Goal: Task Accomplishment & Management: Complete application form

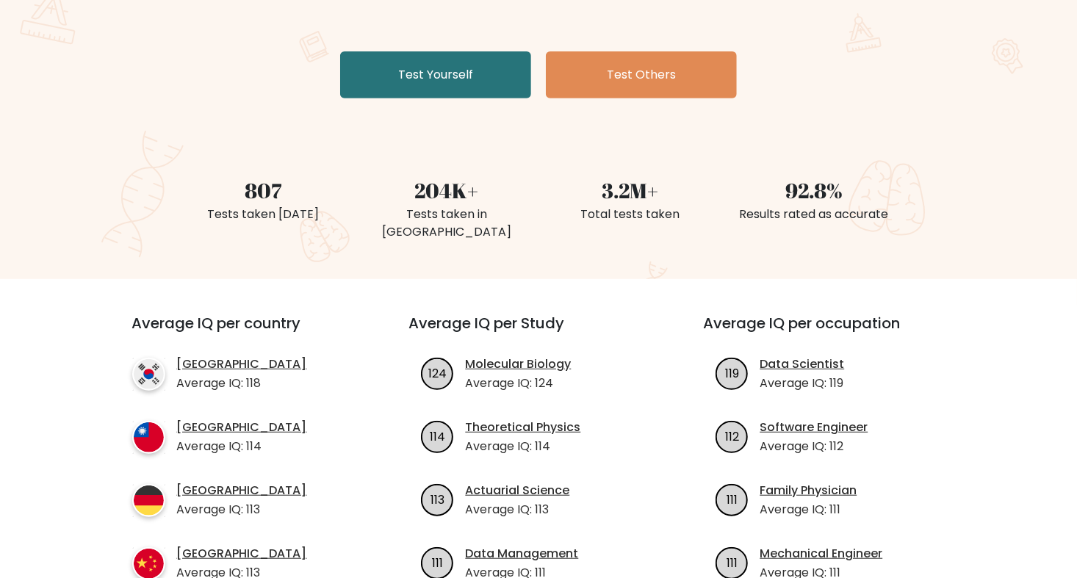
scroll to position [147, 0]
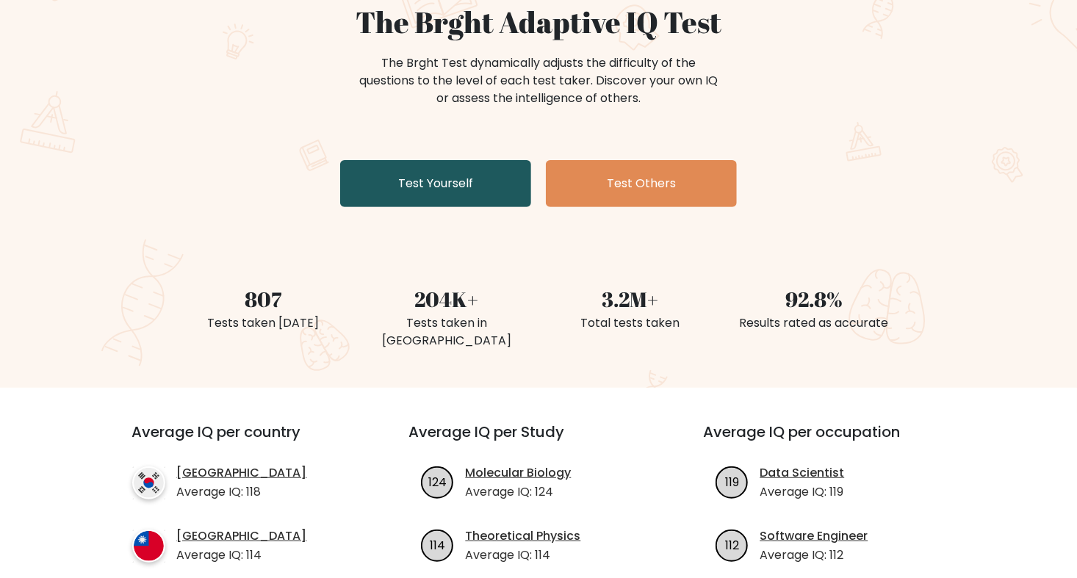
click at [431, 196] on link "Test Yourself" at bounding box center [435, 183] width 191 height 47
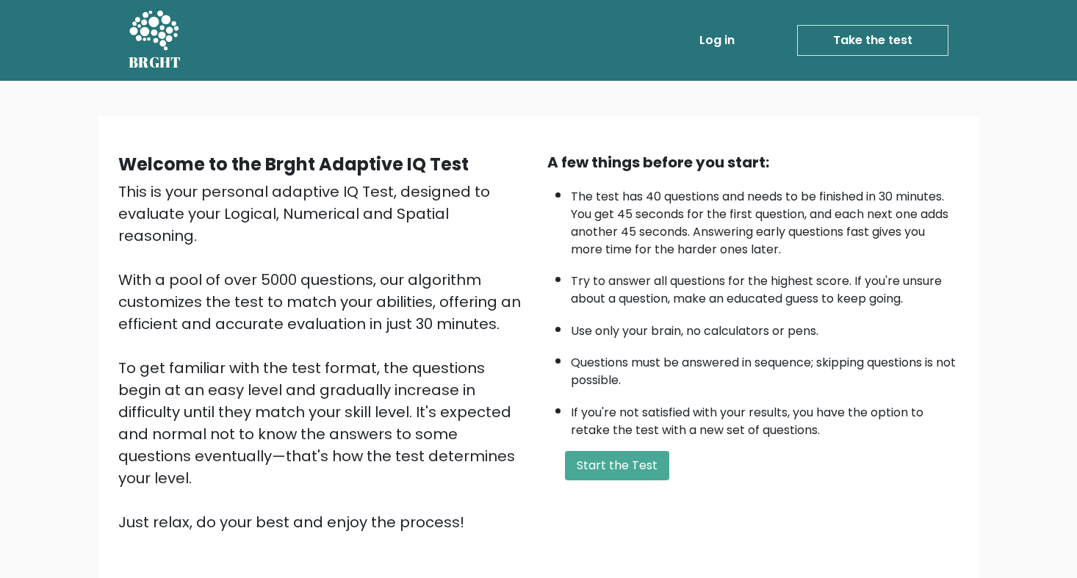
scroll to position [94, 0]
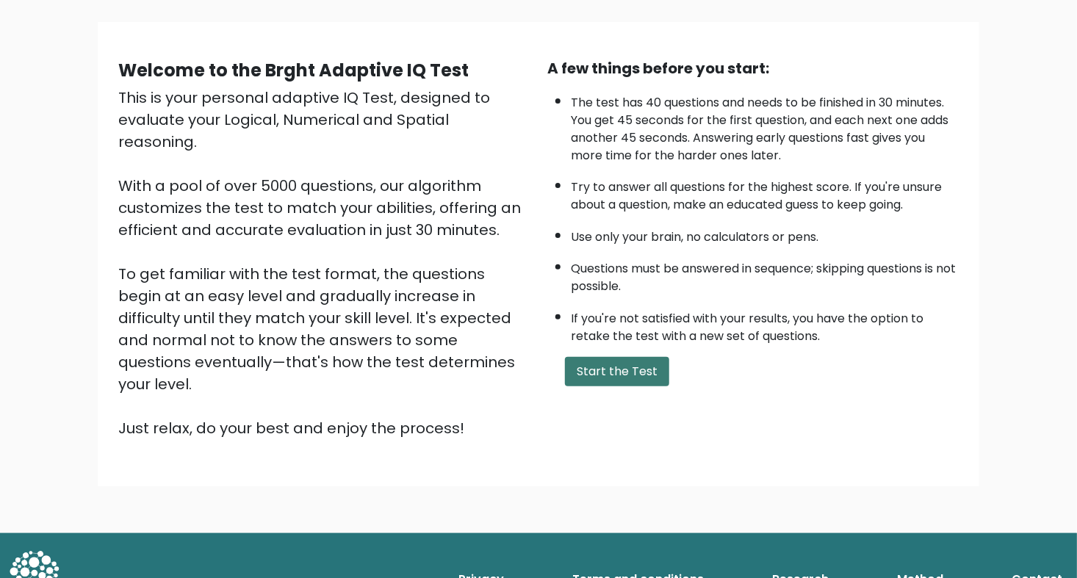
click at [625, 361] on button "Start the Test" at bounding box center [617, 371] width 104 height 29
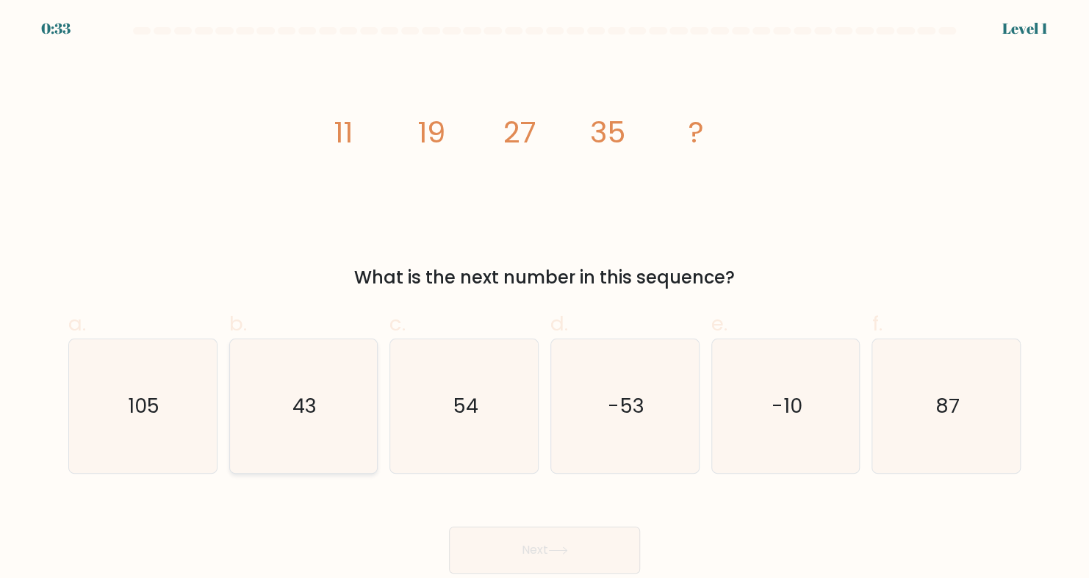
click at [293, 401] on text "43" at bounding box center [305, 406] width 24 height 29
click at [545, 299] on input "b. 43" at bounding box center [545, 295] width 1 height 10
radio input "true"
click at [533, 556] on button "Next" at bounding box center [544, 550] width 191 height 47
click at [503, 541] on button "Next" at bounding box center [544, 550] width 191 height 47
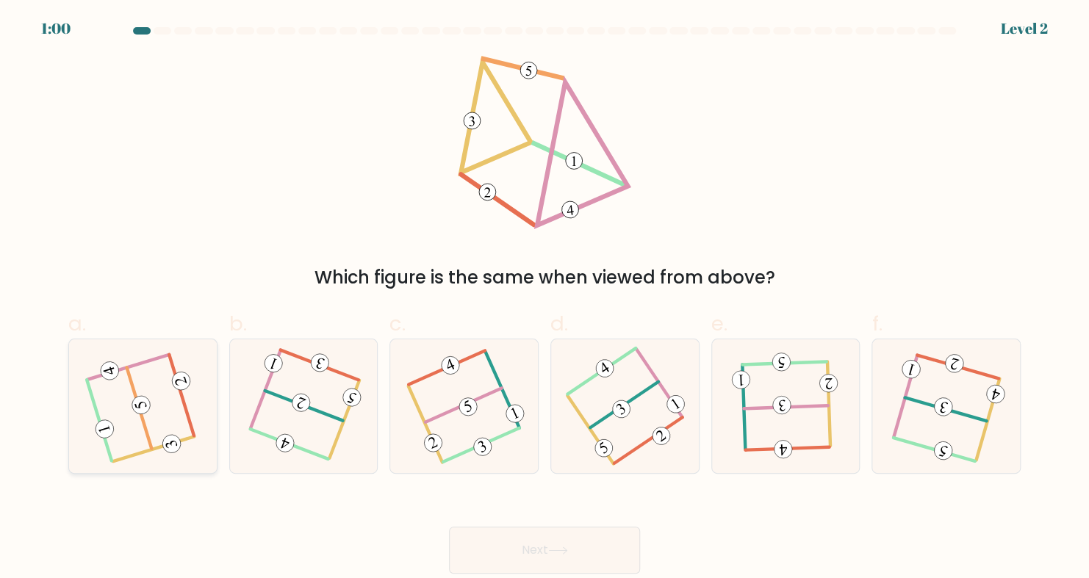
click at [132, 426] on icon at bounding box center [143, 407] width 107 height 107
click at [545, 299] on input "a." at bounding box center [545, 295] width 1 height 10
radio input "true"
click at [553, 548] on button "Next" at bounding box center [544, 550] width 191 height 47
click at [531, 541] on button "Next" at bounding box center [544, 550] width 191 height 47
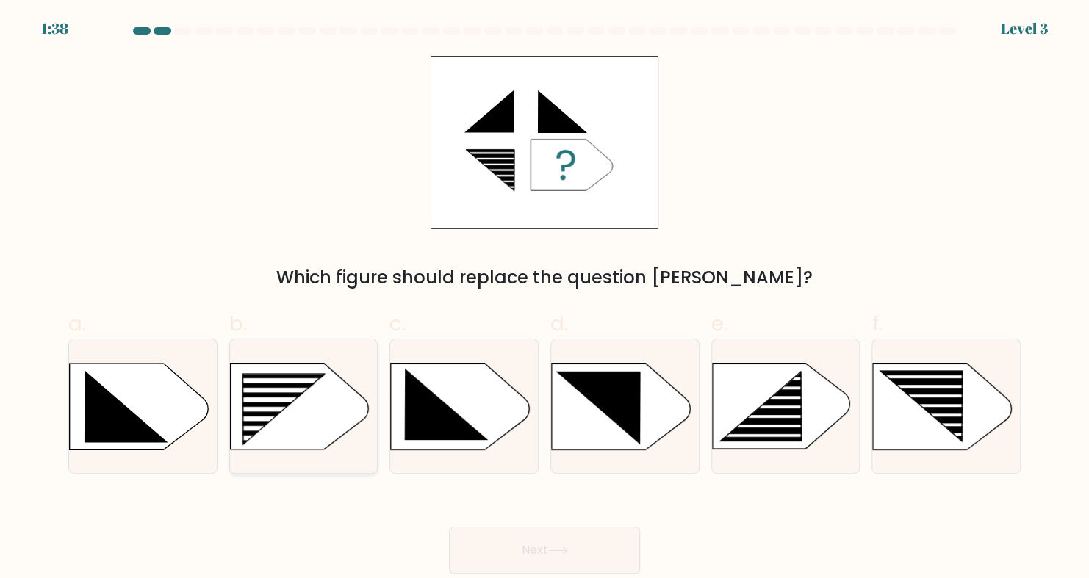
click at [309, 409] on rect at bounding box center [273, 409] width 118 height 5
click at [545, 299] on input "b." at bounding box center [545, 295] width 1 height 10
radio input "true"
click at [512, 537] on button "Next" at bounding box center [544, 550] width 191 height 47
click at [507, 550] on button "Next" at bounding box center [544, 550] width 191 height 47
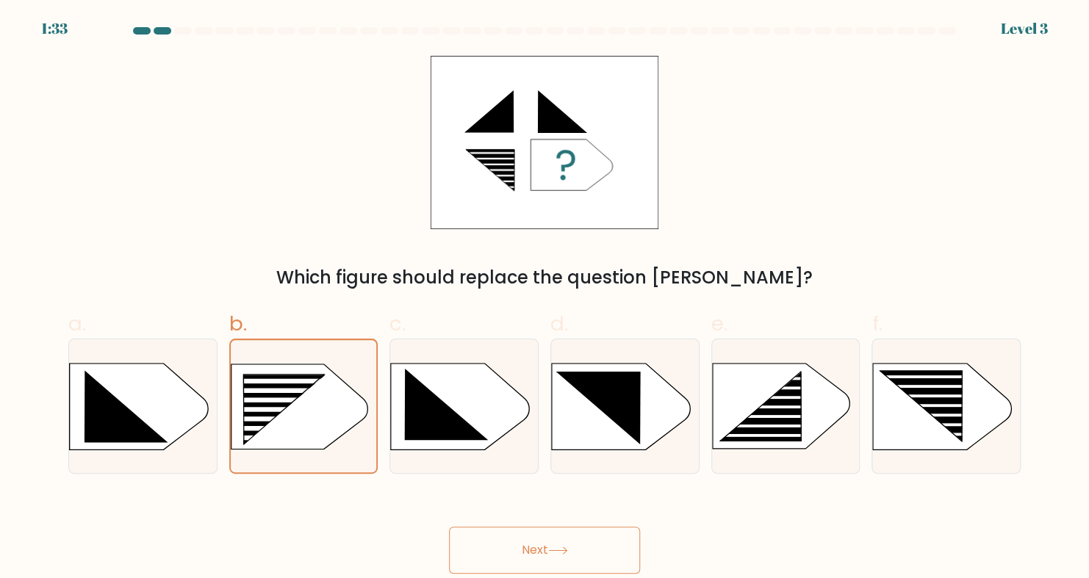
click at [507, 550] on button "Next" at bounding box center [544, 550] width 191 height 47
click at [564, 550] on icon at bounding box center [558, 551] width 20 height 8
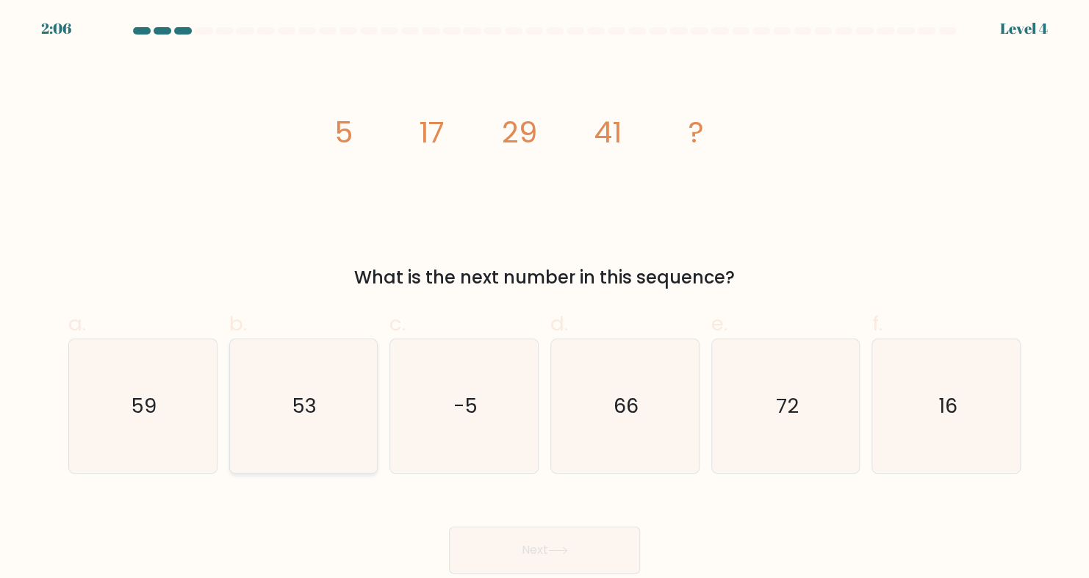
click at [325, 409] on icon "53" at bounding box center [304, 407] width 134 height 134
click at [545, 299] on input "b. 53" at bounding box center [545, 295] width 1 height 10
radio input "true"
click at [551, 552] on icon at bounding box center [558, 551] width 20 height 8
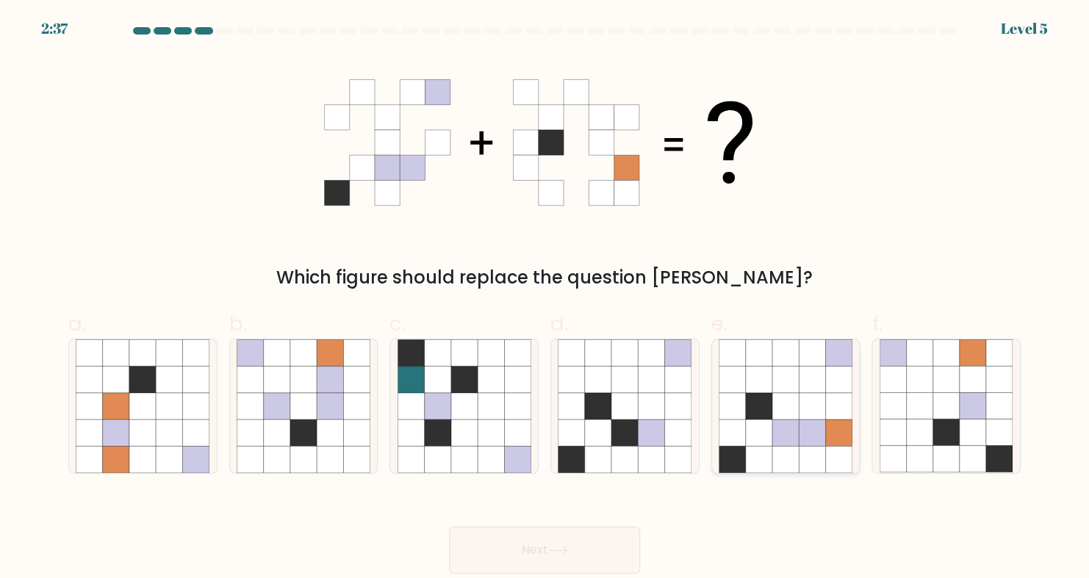
click at [776, 429] on icon at bounding box center [785, 433] width 26 height 26
click at [545, 299] on input "e." at bounding box center [545, 295] width 1 height 10
radio input "true"
click at [523, 541] on button "Next" at bounding box center [544, 550] width 191 height 47
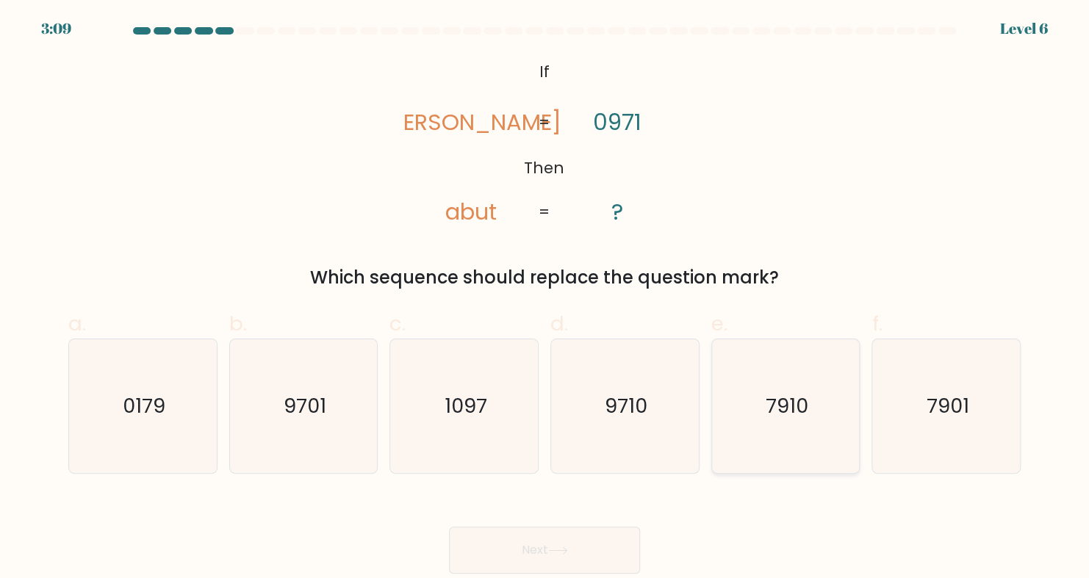
click at [771, 396] on text "7910" at bounding box center [787, 406] width 43 height 29
click at [545, 299] on input "e. 7910" at bounding box center [545, 295] width 1 height 10
radio input "true"
click at [550, 550] on button "Next" at bounding box center [544, 550] width 191 height 47
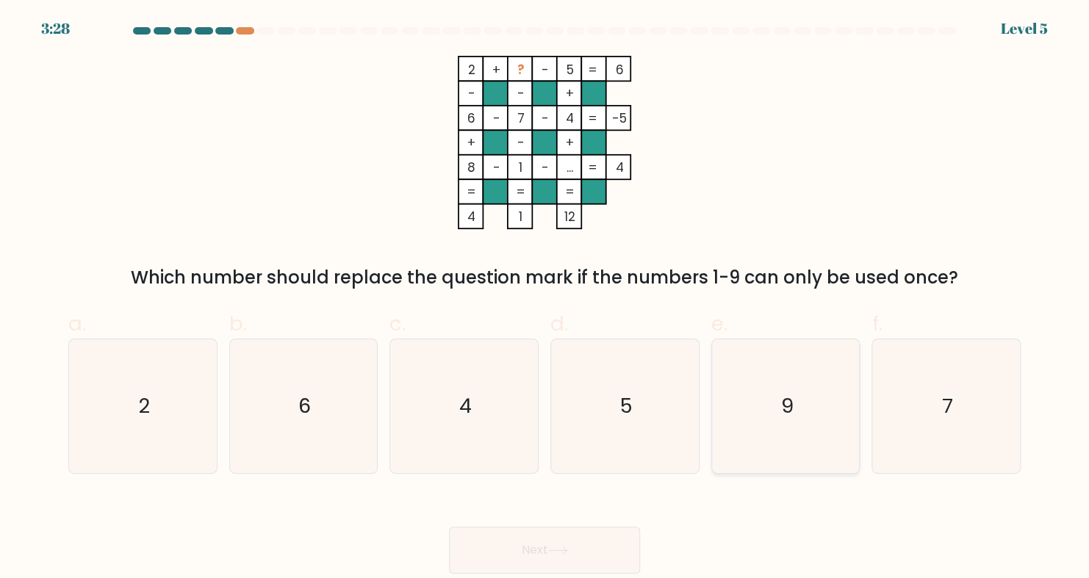
click at [778, 392] on icon "9" at bounding box center [786, 407] width 134 height 134
click at [545, 299] on input "e. 9" at bounding box center [545, 295] width 1 height 10
radio input "true"
click at [534, 534] on button "Next" at bounding box center [544, 550] width 191 height 47
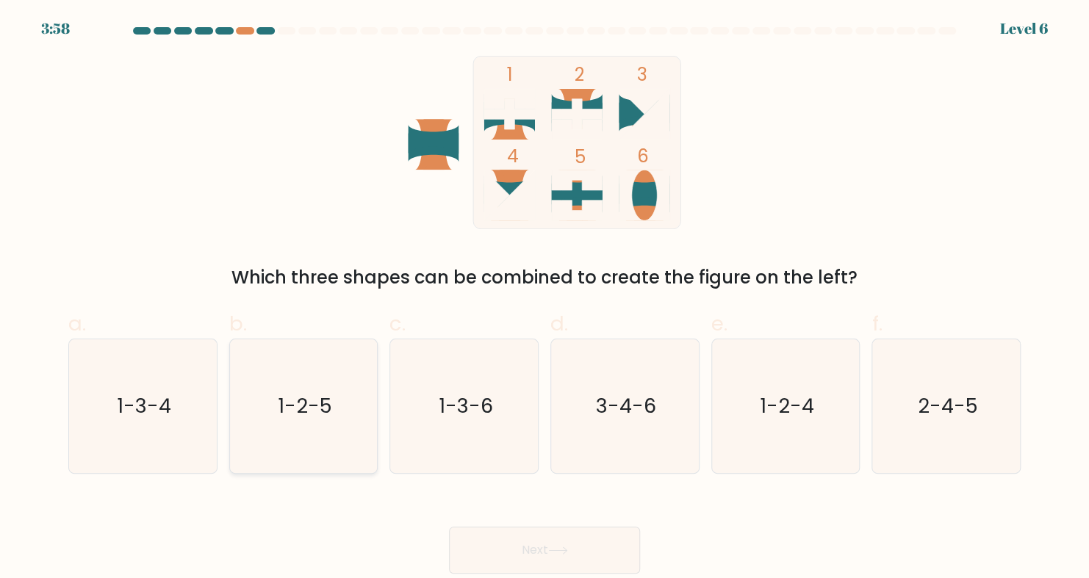
click at [326, 427] on icon "1-2-5" at bounding box center [304, 407] width 134 height 134
click at [545, 299] on input "b. 1-2-5" at bounding box center [545, 295] width 1 height 10
radio input "true"
click at [535, 539] on button "Next" at bounding box center [544, 550] width 191 height 47
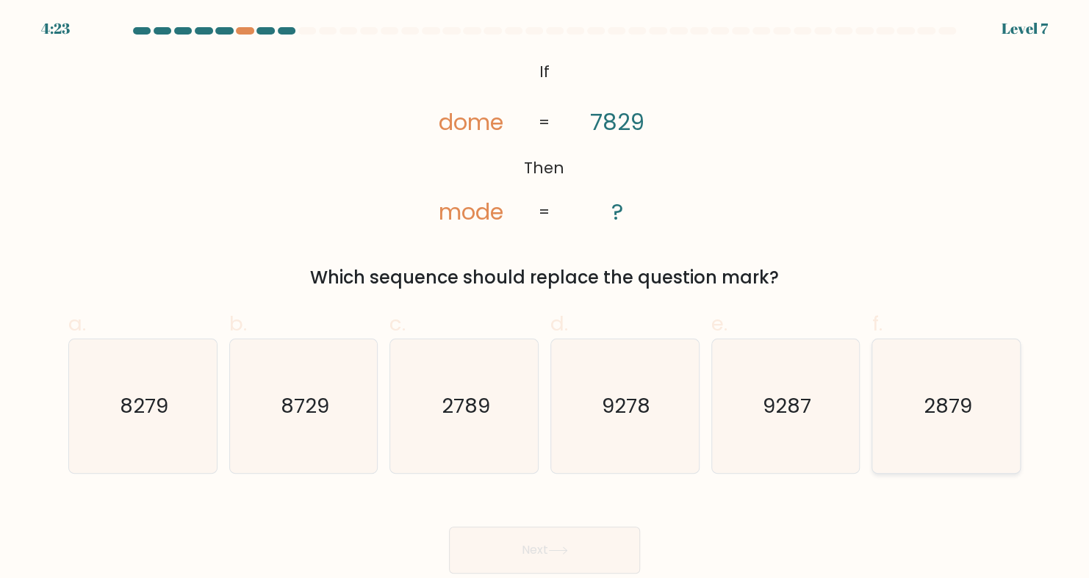
click at [947, 405] on text "2879" at bounding box center [947, 406] width 49 height 29
click at [545, 299] on input "f. 2879" at bounding box center [545, 295] width 1 height 10
radio input "true"
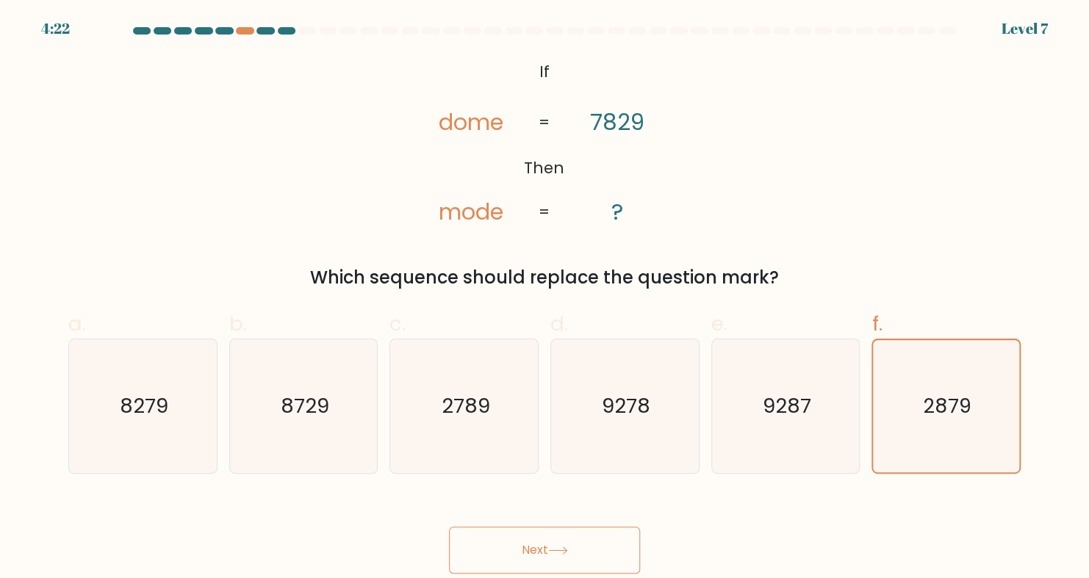
click at [550, 547] on button "Next" at bounding box center [544, 550] width 191 height 47
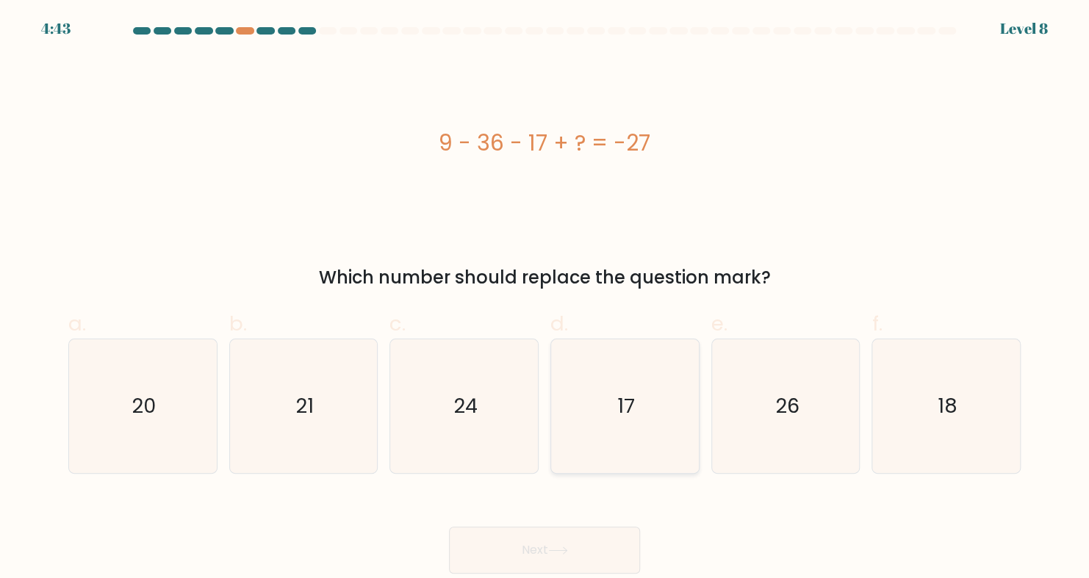
click at [638, 409] on icon "17" at bounding box center [625, 407] width 134 height 134
click at [545, 299] on input "d. 17" at bounding box center [545, 295] width 1 height 10
radio input "true"
click at [514, 564] on button "Next" at bounding box center [544, 550] width 191 height 47
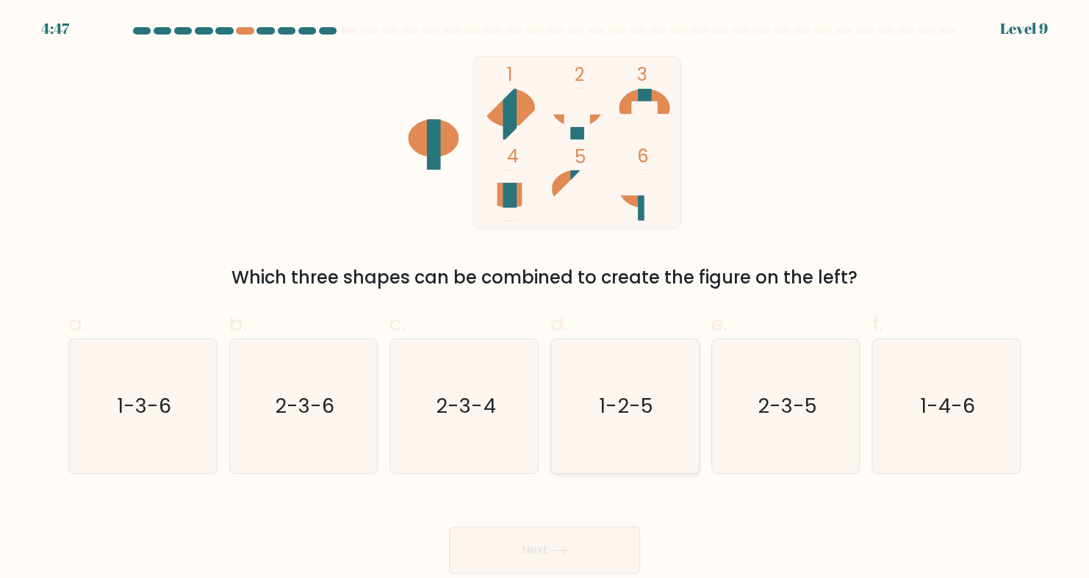
click at [612, 390] on icon "1-2-5" at bounding box center [625, 407] width 134 height 134
click at [545, 299] on input "d. 1-2-5" at bounding box center [545, 295] width 1 height 10
radio input "true"
click at [493, 342] on icon "2-3-4" at bounding box center [465, 407] width 134 height 134
click at [545, 299] on input "c. 2-3-4" at bounding box center [545, 295] width 1 height 10
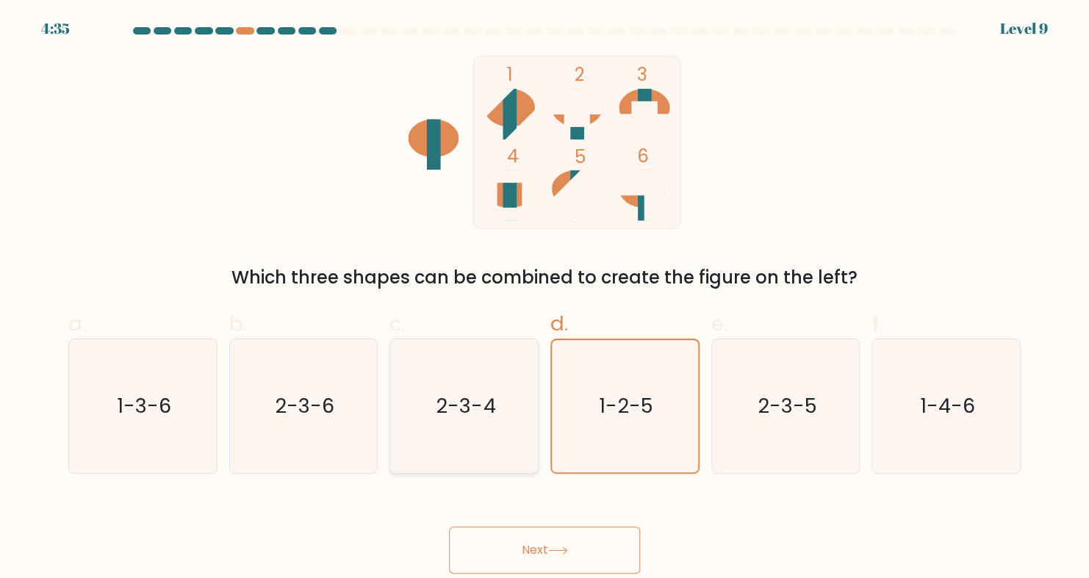
radio input "true"
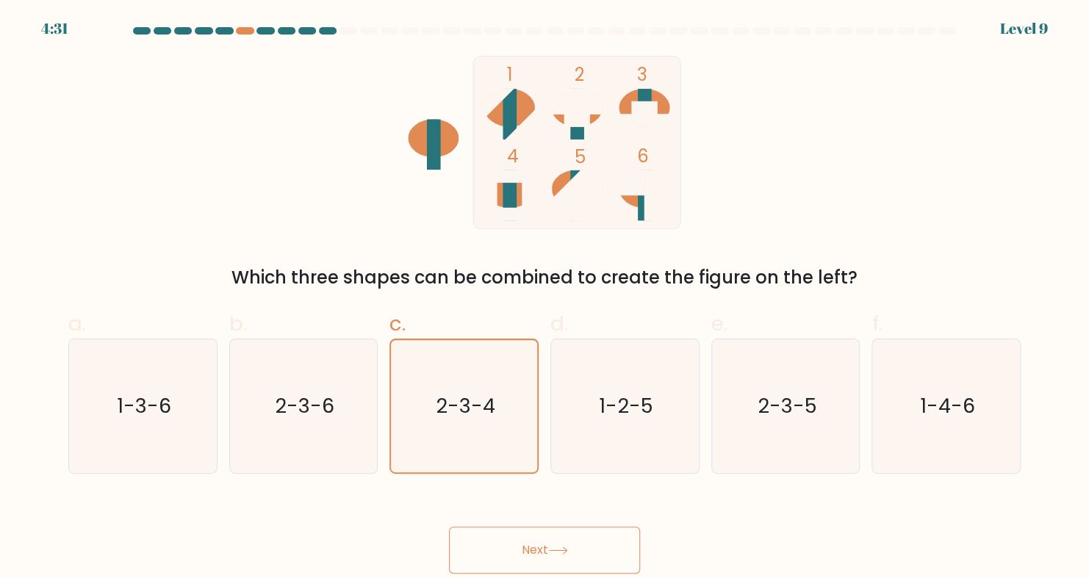
click at [541, 550] on button "Next" at bounding box center [544, 550] width 191 height 47
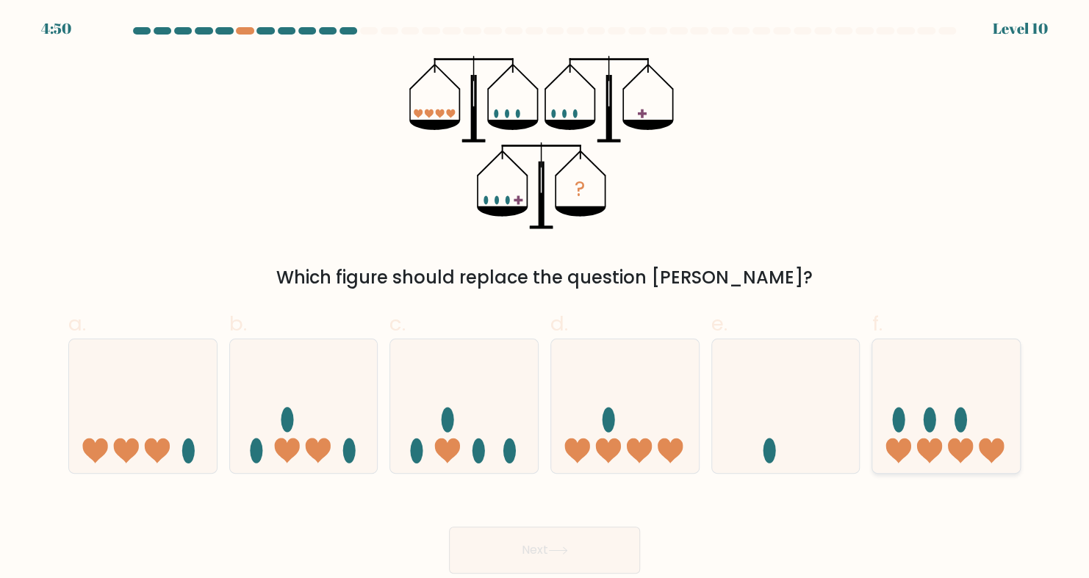
click at [964, 436] on icon at bounding box center [946, 406] width 148 height 122
click at [545, 299] on input "f." at bounding box center [545, 295] width 1 height 10
radio input "true"
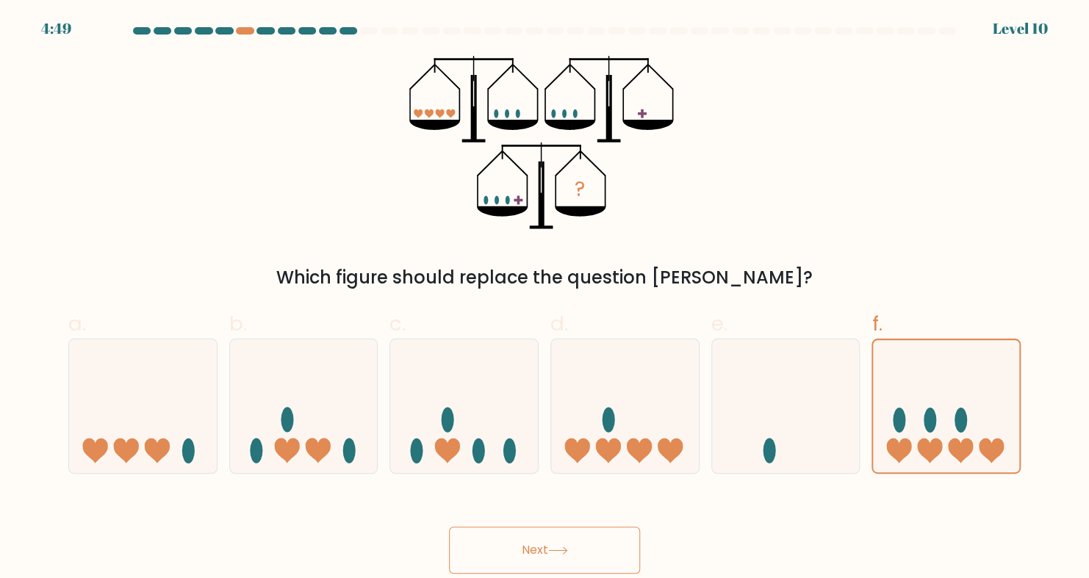
click at [565, 542] on button "Next" at bounding box center [544, 550] width 191 height 47
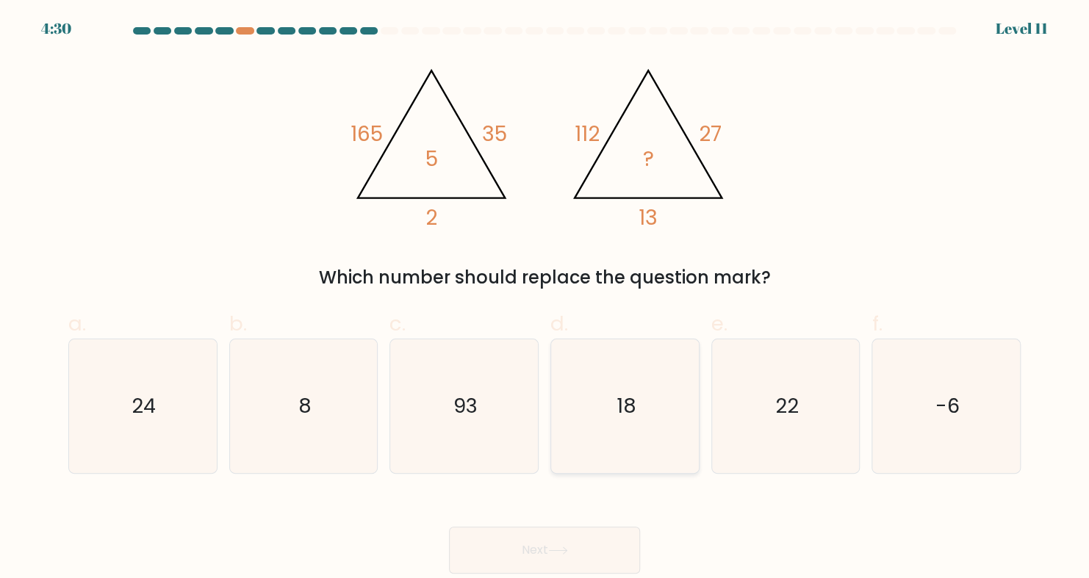
click at [624, 381] on icon "18" at bounding box center [625, 407] width 134 height 134
click at [545, 299] on input "d. 18" at bounding box center [545, 295] width 1 height 10
radio input "true"
click at [548, 550] on button "Next" at bounding box center [544, 550] width 191 height 47
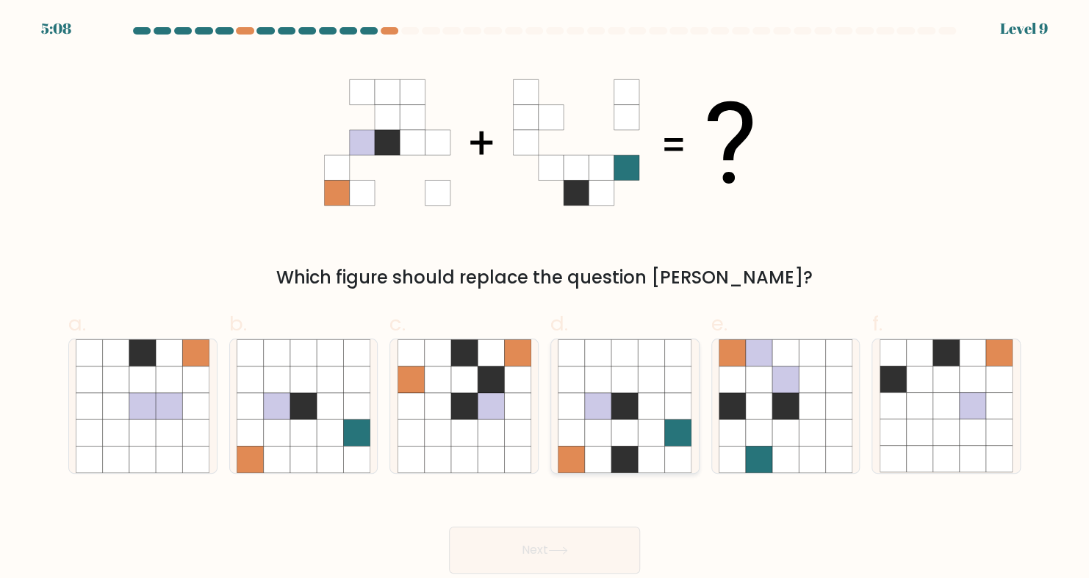
click at [600, 432] on icon at bounding box center [598, 433] width 26 height 26
click at [545, 299] on input "d." at bounding box center [545, 295] width 1 height 10
radio input "true"
click at [506, 556] on button "Next" at bounding box center [544, 550] width 191 height 47
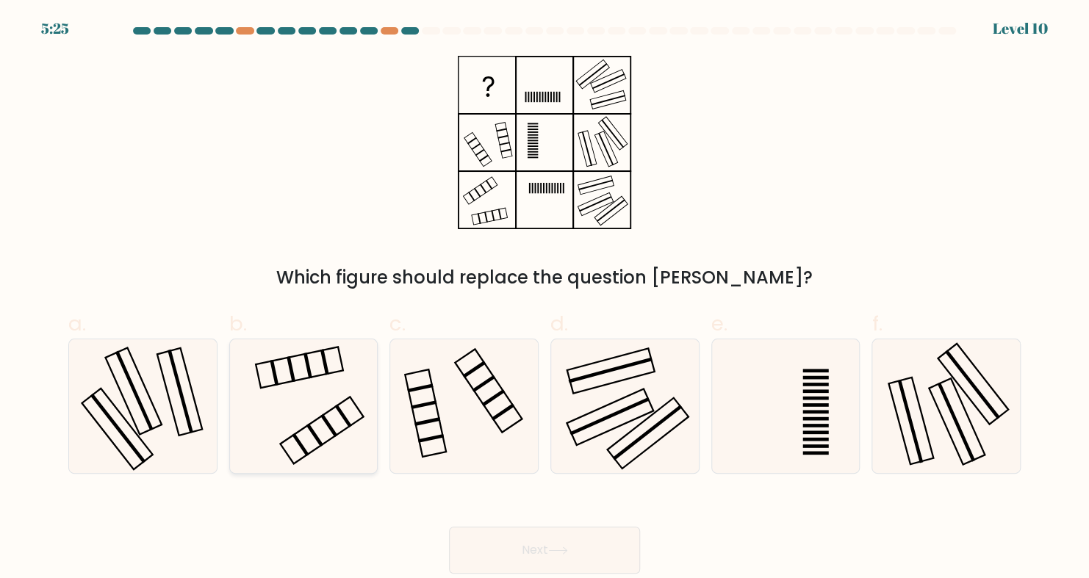
click at [346, 378] on icon at bounding box center [304, 407] width 134 height 134
click at [545, 299] on input "b." at bounding box center [545, 295] width 1 height 10
radio input "true"
click at [517, 547] on button "Next" at bounding box center [544, 550] width 191 height 47
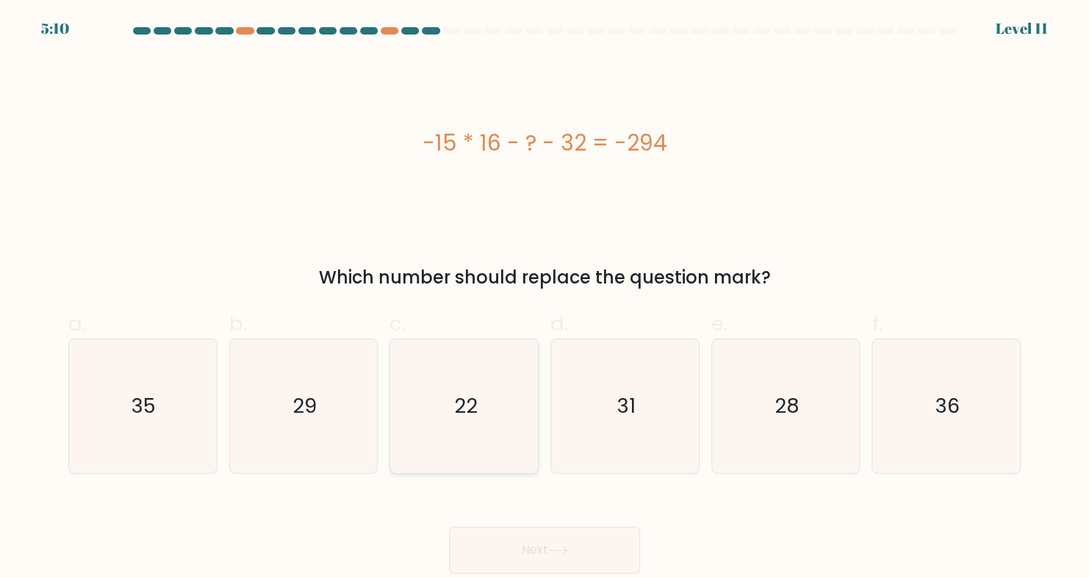
click at [465, 391] on icon "22" at bounding box center [465, 407] width 134 height 134
click at [545, 299] on input "c. 22" at bounding box center [545, 295] width 1 height 10
radio input "true"
click at [559, 548] on icon at bounding box center [558, 551] width 20 height 8
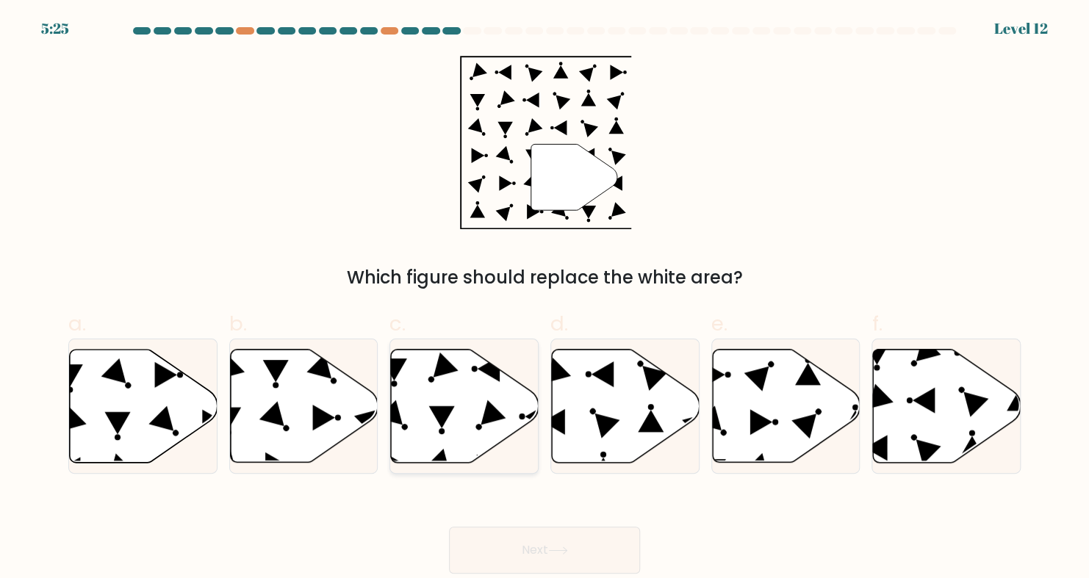
click at [472, 406] on icon at bounding box center [465, 406] width 148 height 113
click at [545, 299] on input "c." at bounding box center [545, 295] width 1 height 10
radio input "true"
click at [568, 550] on icon at bounding box center [558, 551] width 20 height 8
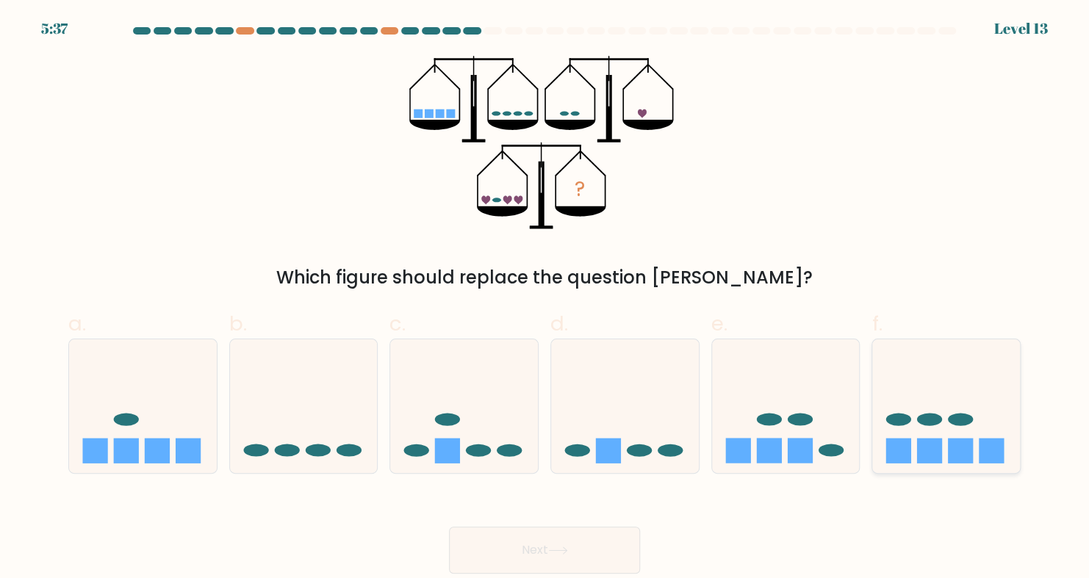
click at [959, 397] on icon at bounding box center [946, 406] width 148 height 122
click at [545, 299] on input "f." at bounding box center [545, 295] width 1 height 10
radio input "true"
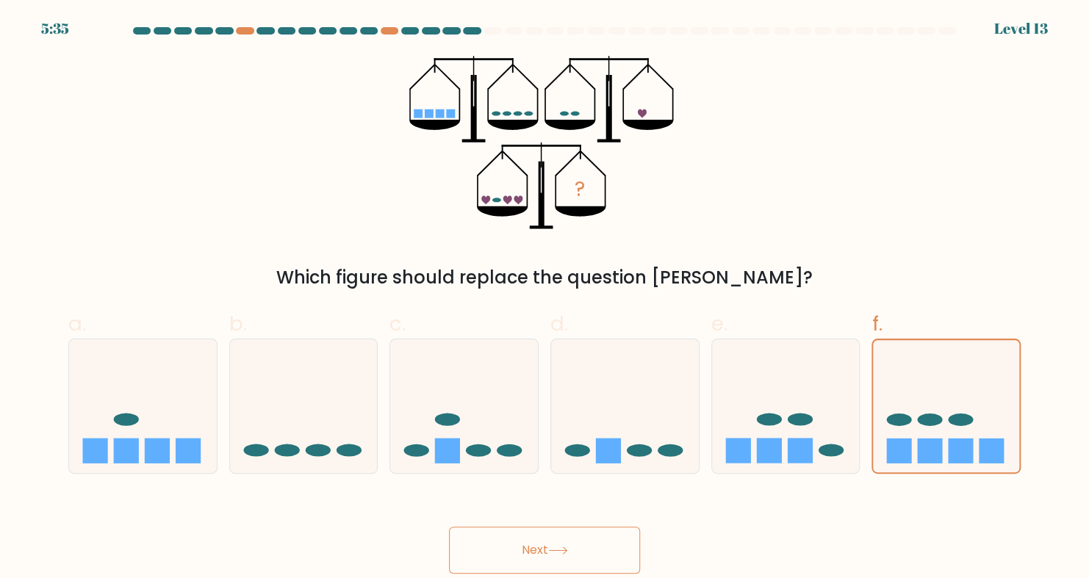
click at [533, 544] on button "Next" at bounding box center [544, 550] width 191 height 47
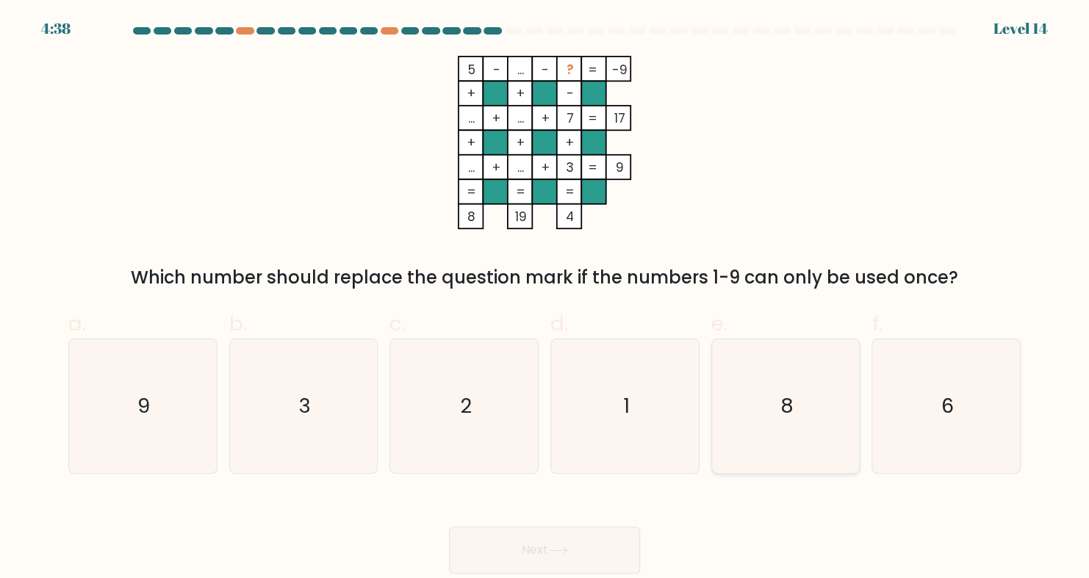
click at [832, 407] on icon "8" at bounding box center [786, 407] width 134 height 134
click at [545, 299] on input "e. 8" at bounding box center [545, 295] width 1 height 10
radio input "true"
click at [524, 537] on button "Next" at bounding box center [544, 550] width 191 height 47
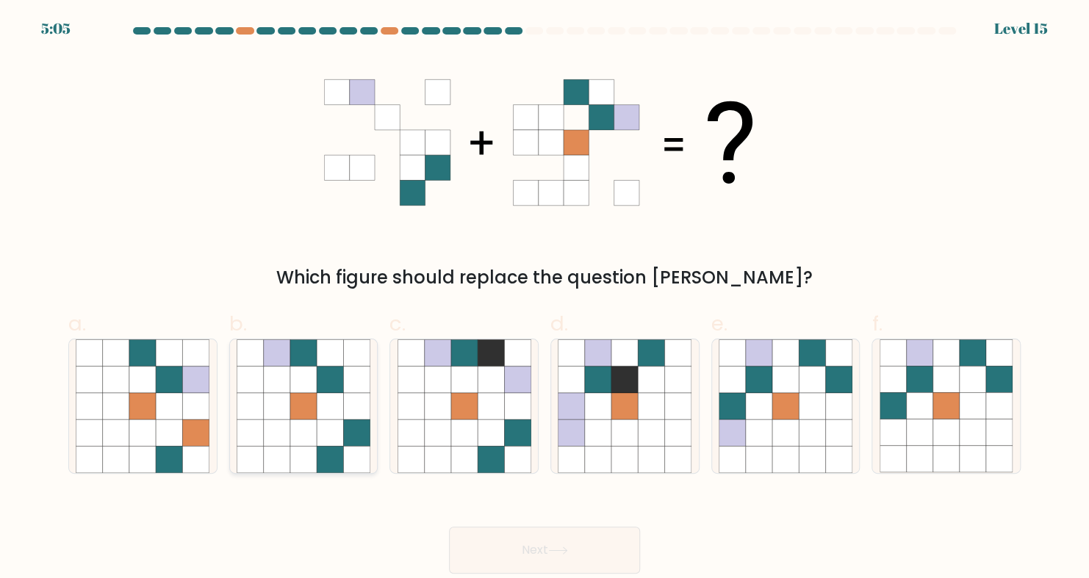
click at [304, 381] on icon at bounding box center [303, 380] width 26 height 26
click at [545, 299] on input "b." at bounding box center [545, 295] width 1 height 10
radio input "true"
click at [526, 557] on button "Next" at bounding box center [544, 550] width 191 height 47
